Goal: Answer question/provide support: Share knowledge or assist other users

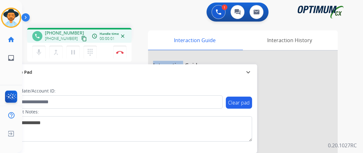
click at [81, 38] on mat-icon "content_copy" at bounding box center [84, 39] width 6 height 6
click at [34, 53] on button "mic Mute" at bounding box center [38, 52] width 13 height 13
click at [34, 53] on button "mic_off Mute" at bounding box center [38, 52] width 13 height 13
click at [120, 52] on img at bounding box center [120, 52] width 8 height 3
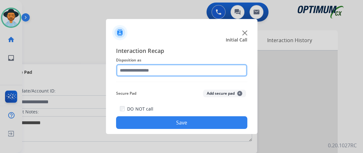
click at [158, 73] on input "text" at bounding box center [181, 70] width 131 height 13
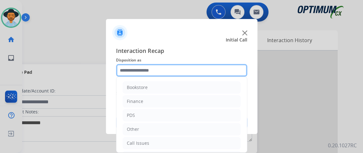
scroll to position [41, 0]
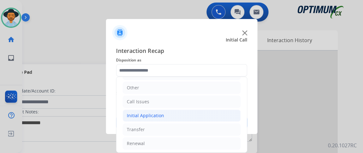
click at [211, 119] on li "Initial Application" at bounding box center [182, 115] width 118 height 12
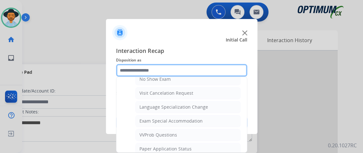
scroll to position [309, 0]
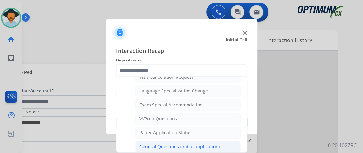
click at [220, 142] on li "General Questions (Initial application)" at bounding box center [187, 146] width 105 height 12
type input "**********"
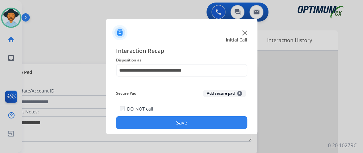
click at [216, 126] on button "Save" at bounding box center [181, 122] width 131 height 13
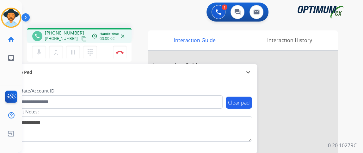
click at [81, 40] on mat-icon "content_copy" at bounding box center [84, 39] width 6 height 6
click at [42, 48] on button "mic Mute" at bounding box center [38, 52] width 13 height 13
click at [60, 25] on div "phone [PHONE_NUMBER] [PHONE_NUMBER] content_copy access_time Call metrics Queue…" at bounding box center [185, 155] width 326 height 264
click at [45, 48] on button "mic_off Mute" at bounding box center [38, 52] width 13 height 13
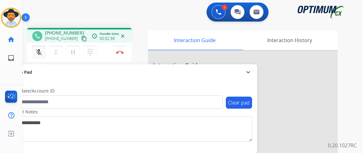
click at [45, 47] on div "mic_off Mute merge_type Bridge pause Hold dialpad Dialpad" at bounding box center [66, 52] width 68 height 13
click at [124, 55] on button "Disconnect" at bounding box center [119, 52] width 13 height 13
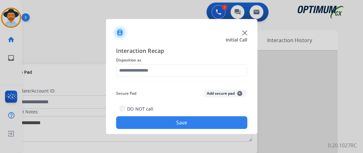
click at [190, 63] on span "Disposition as" at bounding box center [181, 60] width 131 height 8
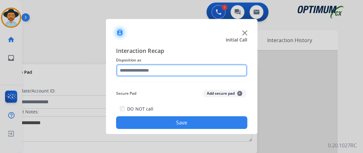
click at [192, 67] on input "text" at bounding box center [181, 70] width 131 height 13
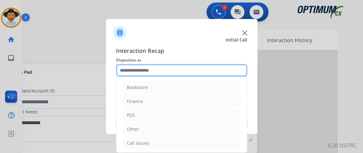
scroll to position [41, 0]
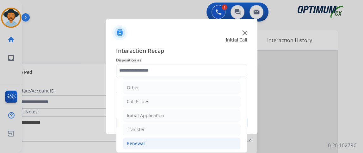
click at [191, 144] on li "Renewal" at bounding box center [182, 143] width 118 height 12
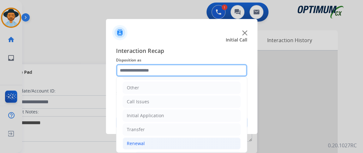
scroll to position [152, 0]
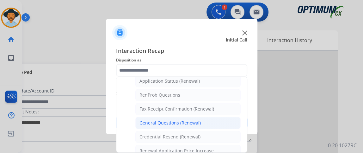
click at [233, 126] on li "General Questions (Renewal)" at bounding box center [187, 123] width 105 height 12
type input "**********"
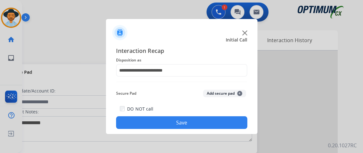
click at [228, 126] on button "Save" at bounding box center [181, 122] width 131 height 13
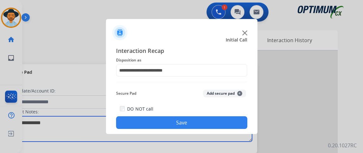
click at [228, 126] on textarea at bounding box center [130, 128] width 244 height 25
